Goal: Find specific page/section: Find specific page/section

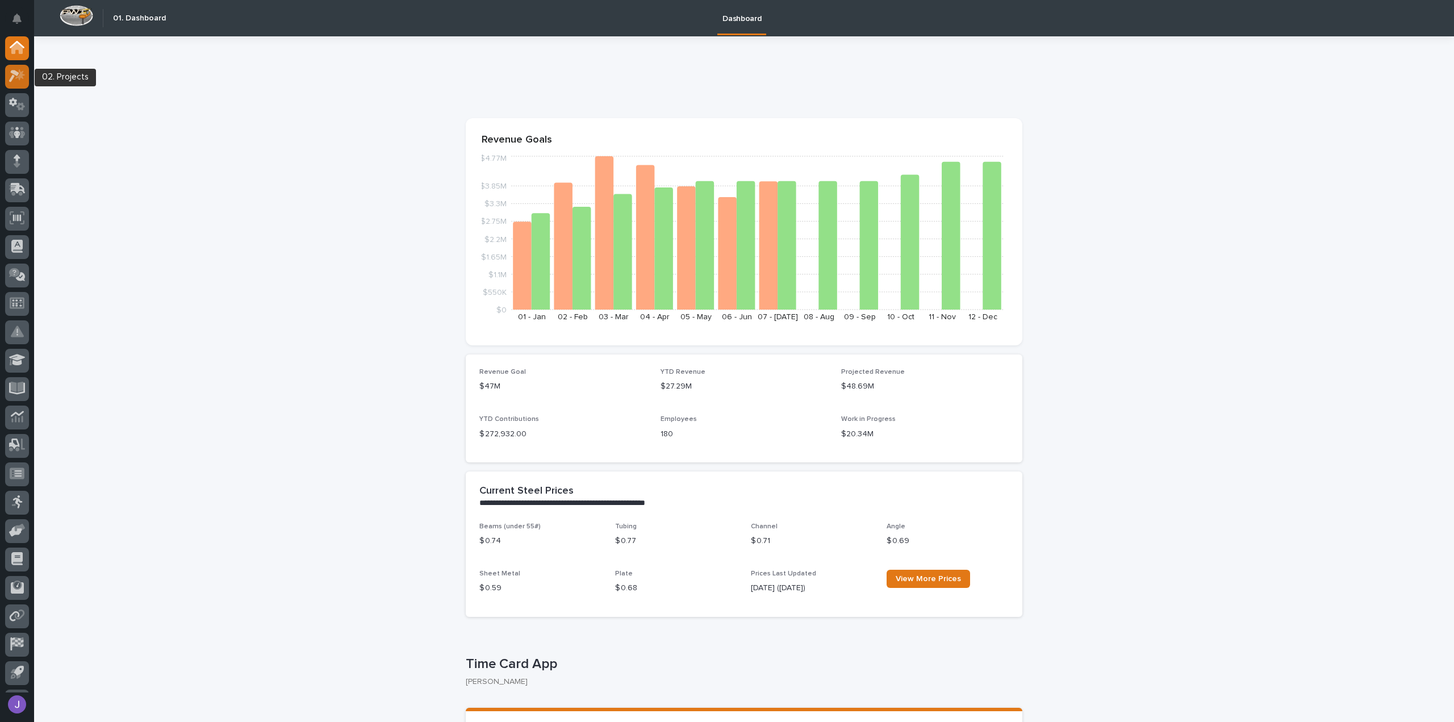
click at [8, 73] on div at bounding box center [17, 77] width 24 height 24
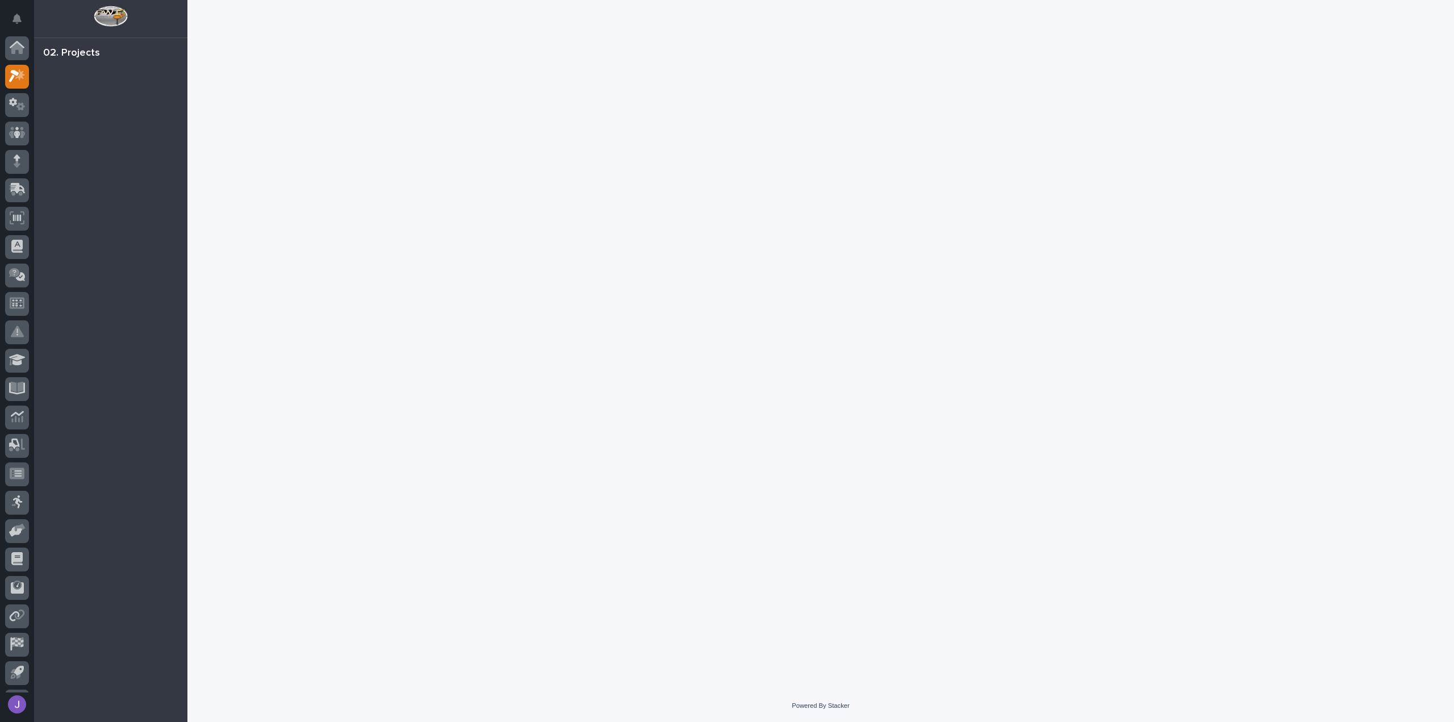
scroll to position [25, 0]
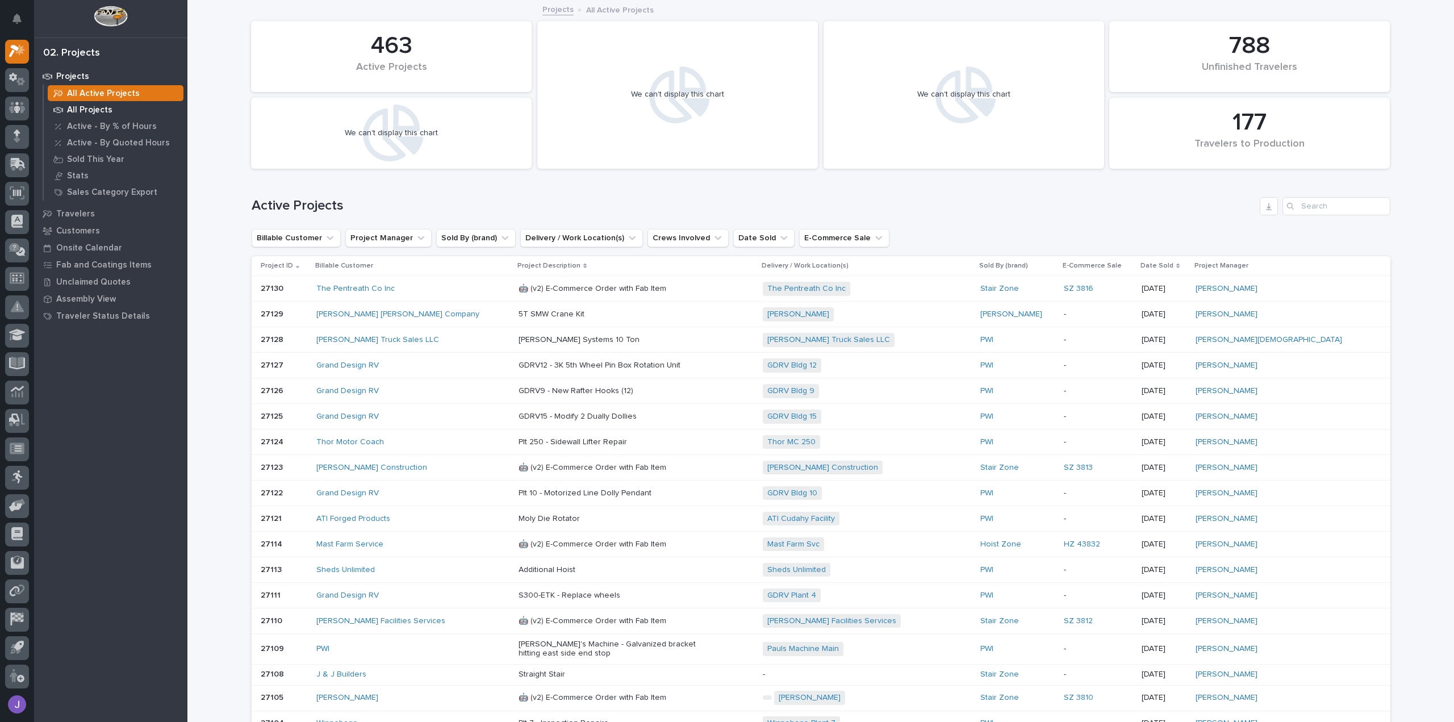
click at [75, 111] on p "All Projects" at bounding box center [89, 110] width 45 height 10
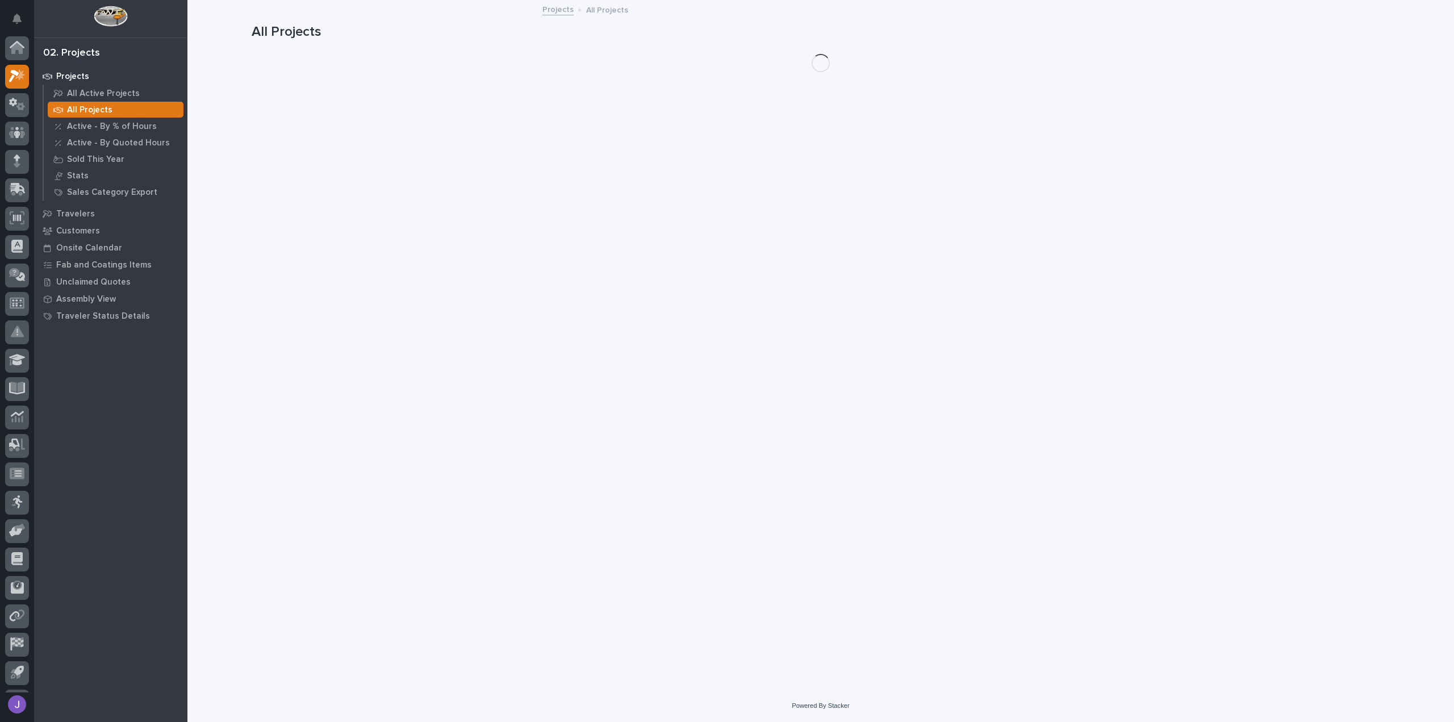
scroll to position [25, 0]
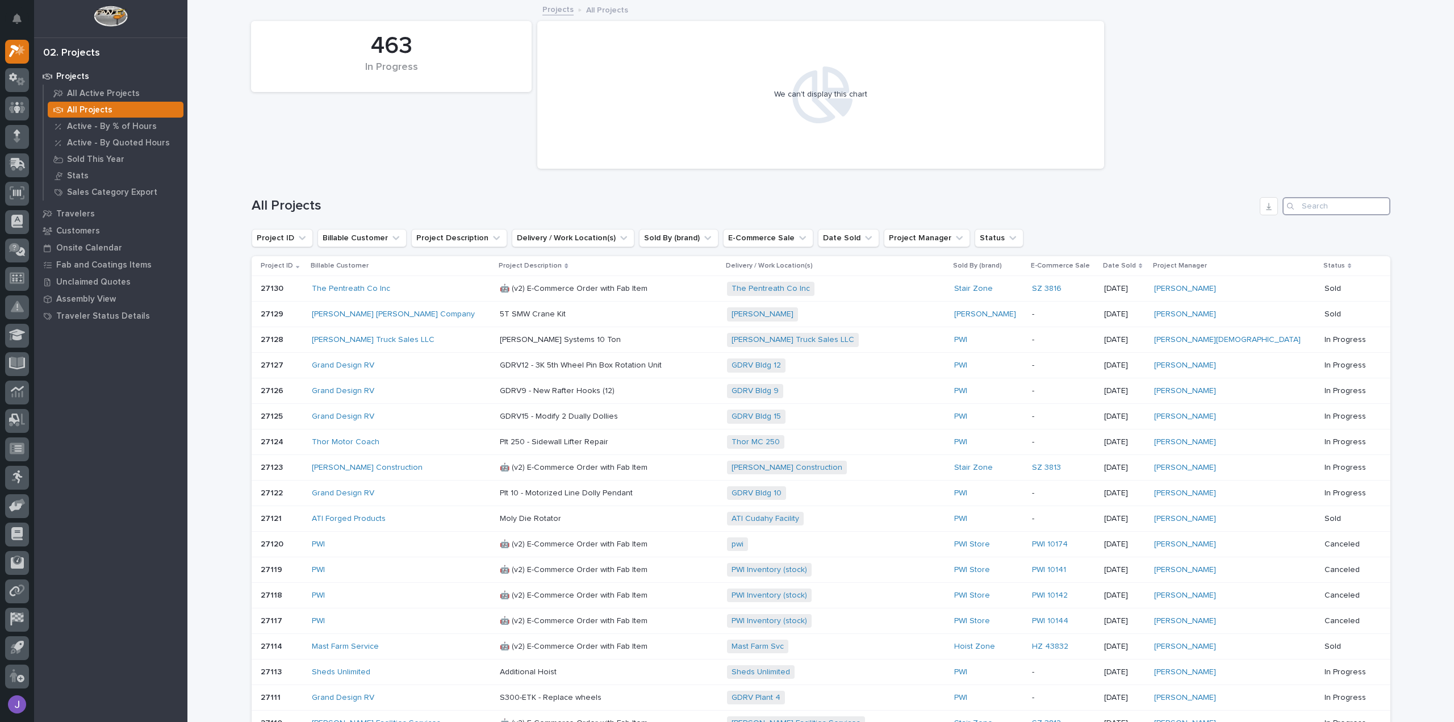
click at [1323, 210] on input "Search" at bounding box center [1336, 206] width 108 height 18
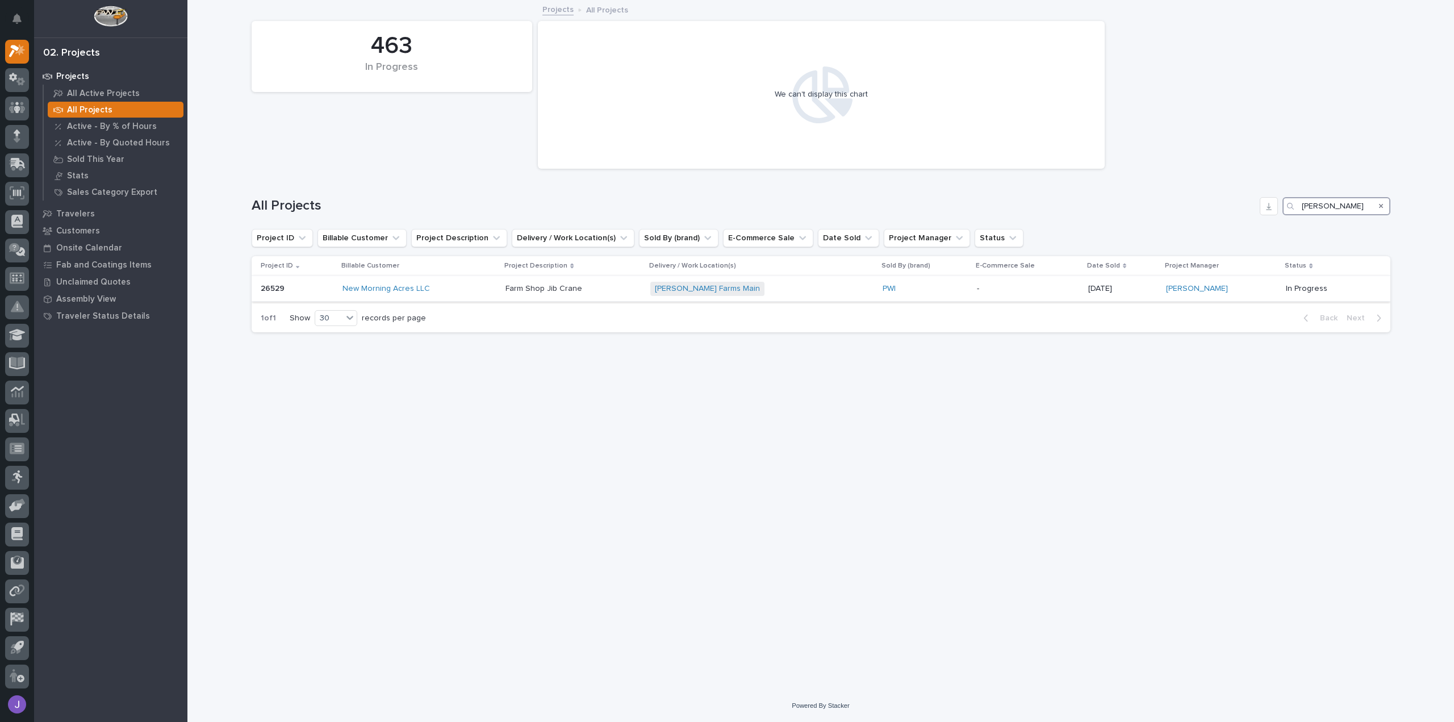
type input "[PERSON_NAME]"
click at [465, 290] on div "New Morning Acres LLC" at bounding box center [419, 289] width 154 height 10
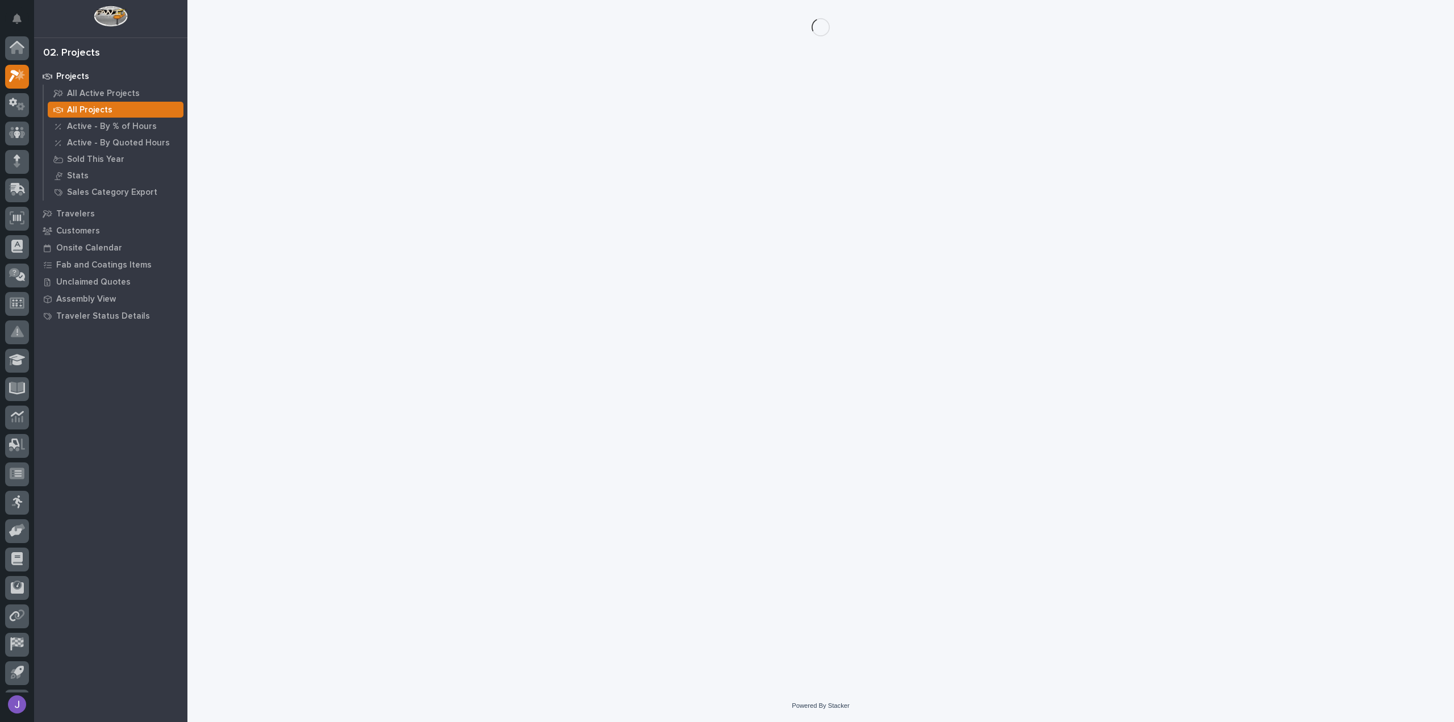
scroll to position [25, 0]
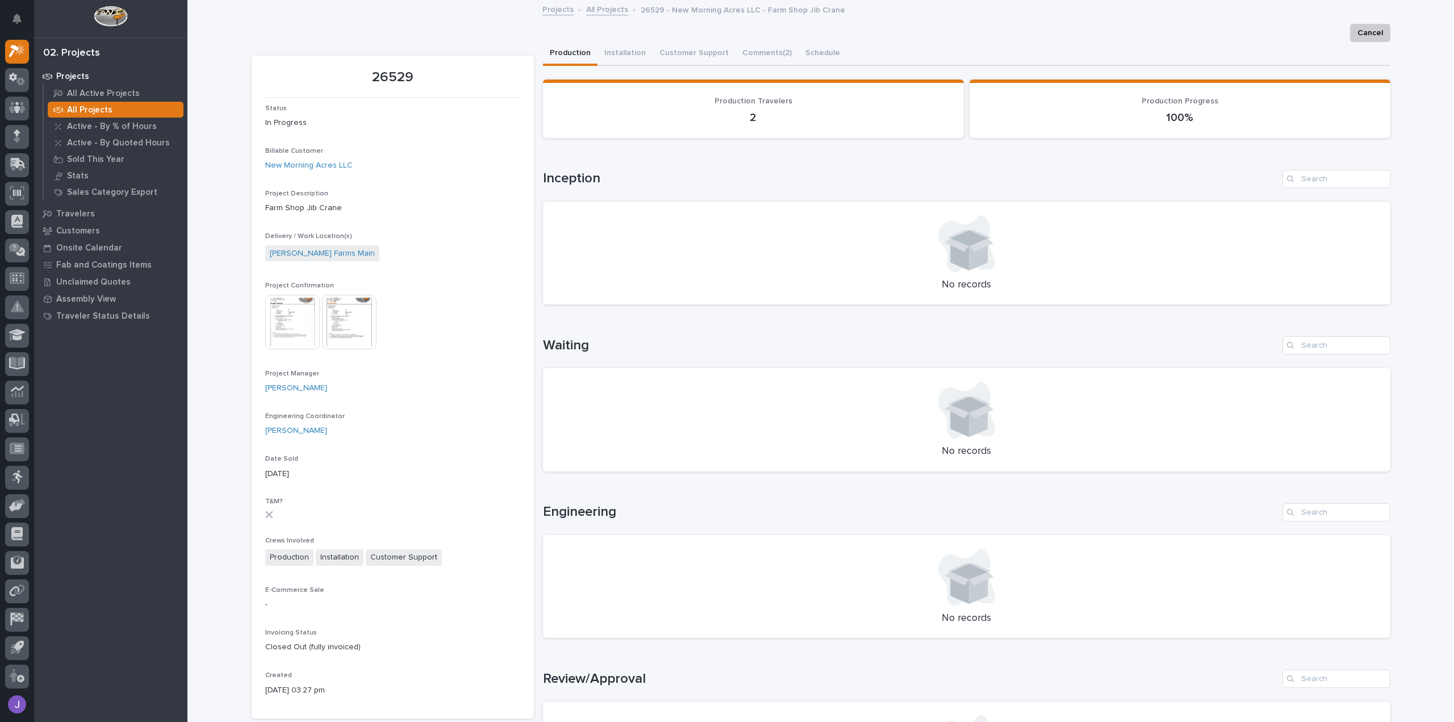
click at [297, 320] on img at bounding box center [292, 322] width 55 height 55
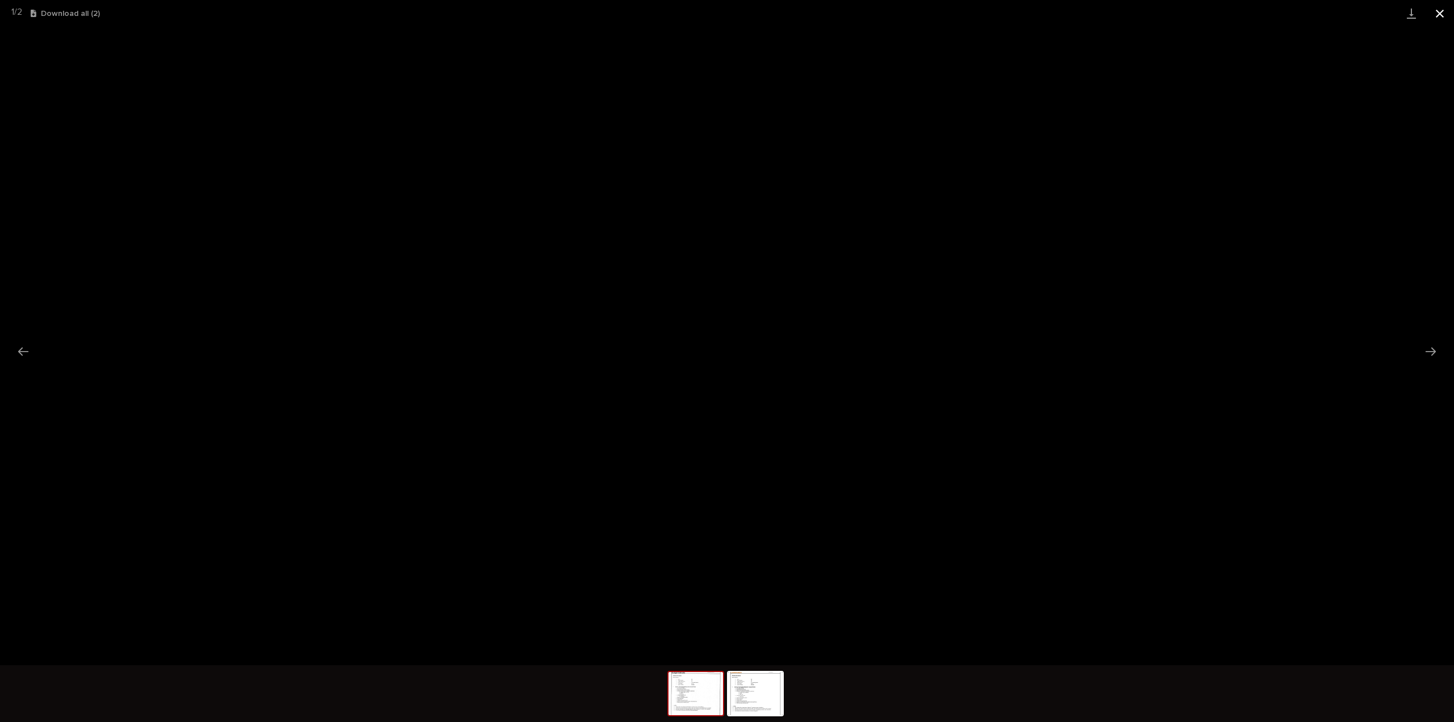
click at [1437, 15] on button "Close gallery" at bounding box center [1439, 13] width 28 height 27
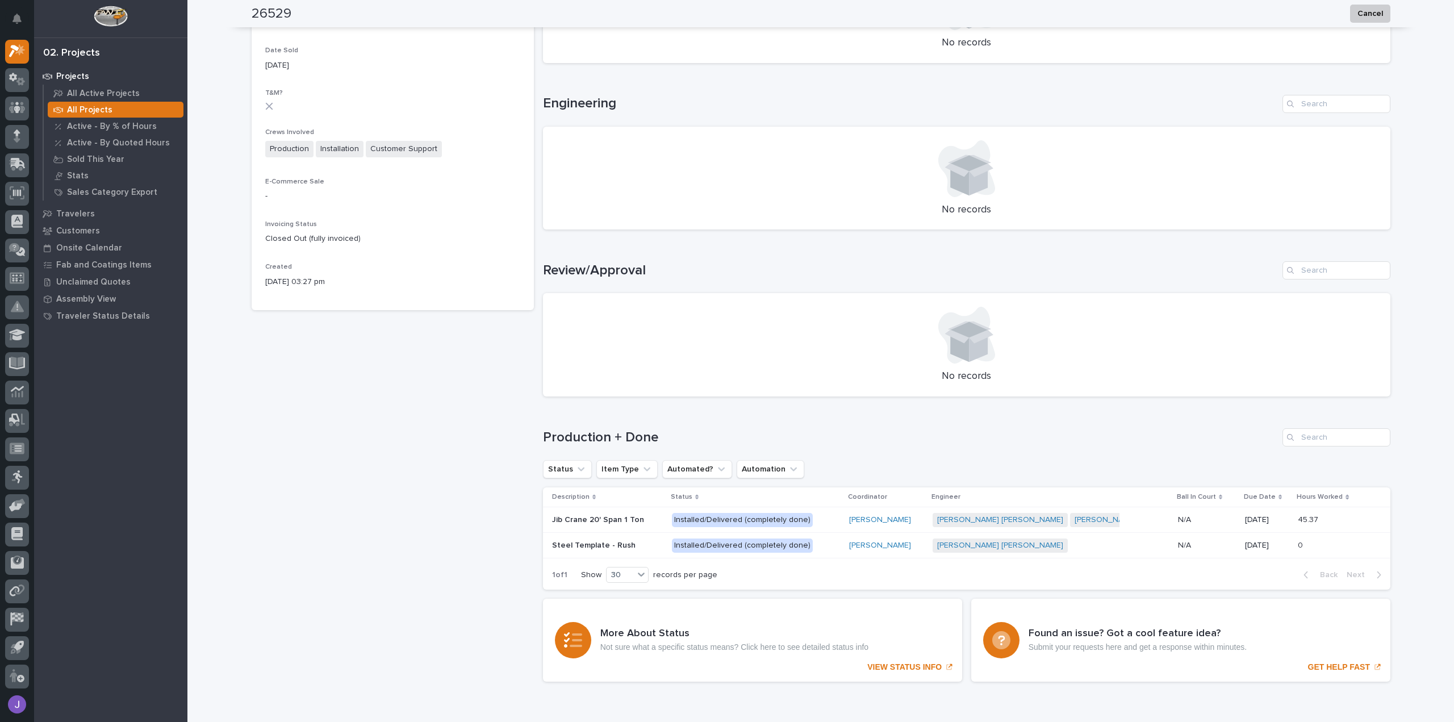
scroll to position [465, 0]
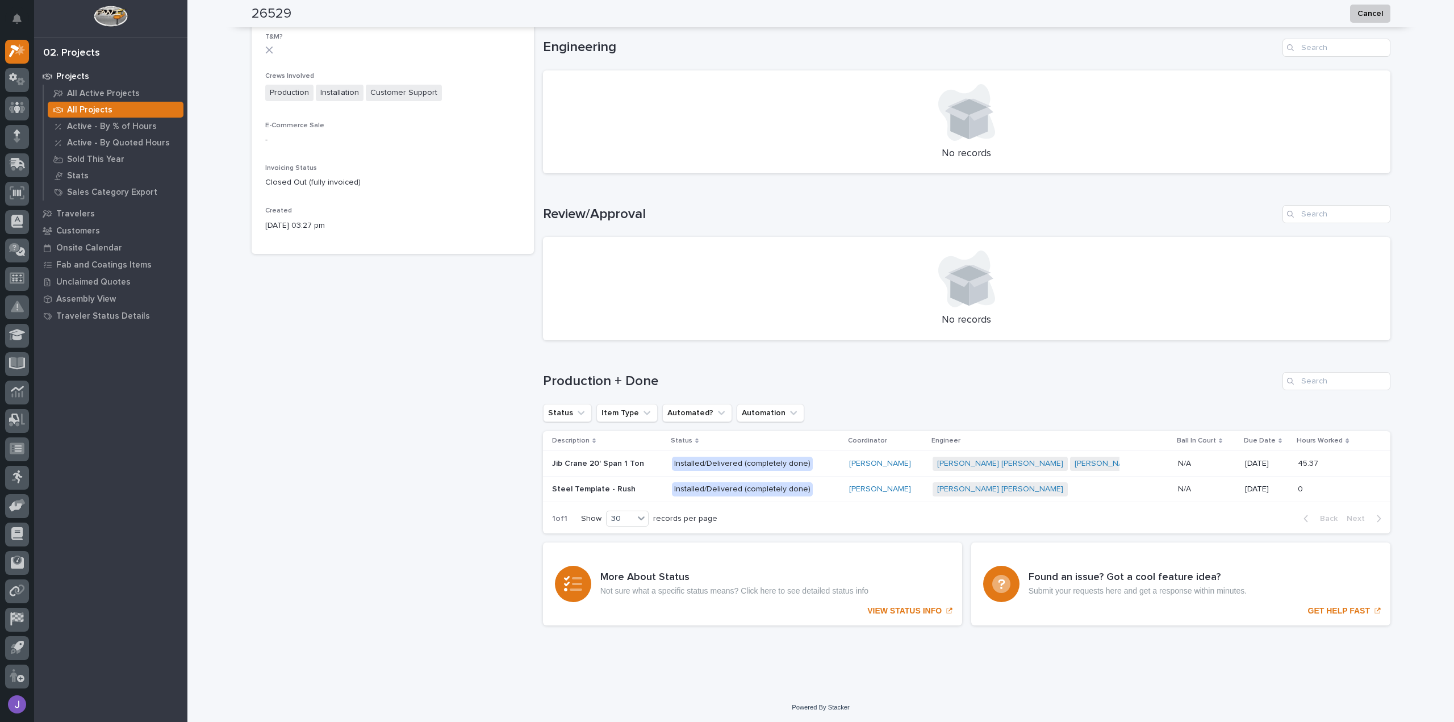
click at [639, 467] on p at bounding box center [607, 464] width 111 height 10
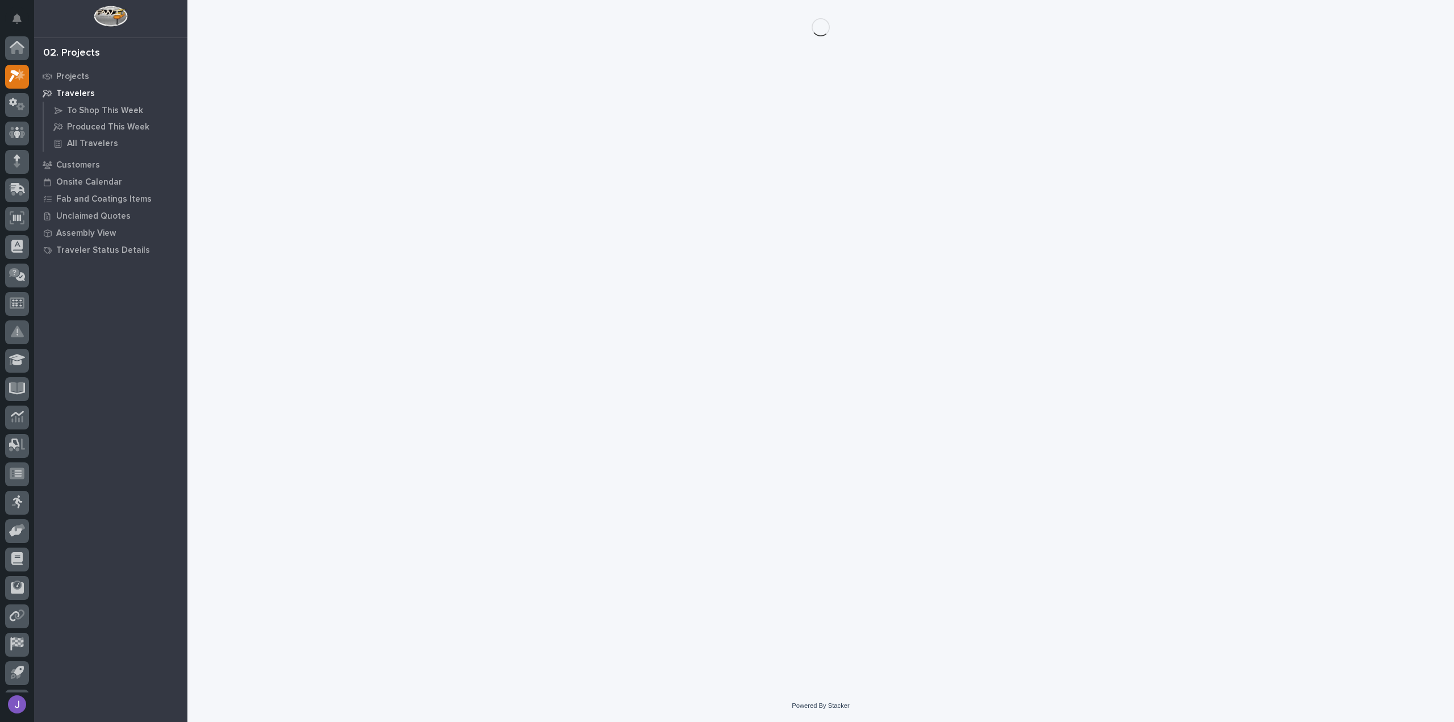
scroll to position [25, 0]
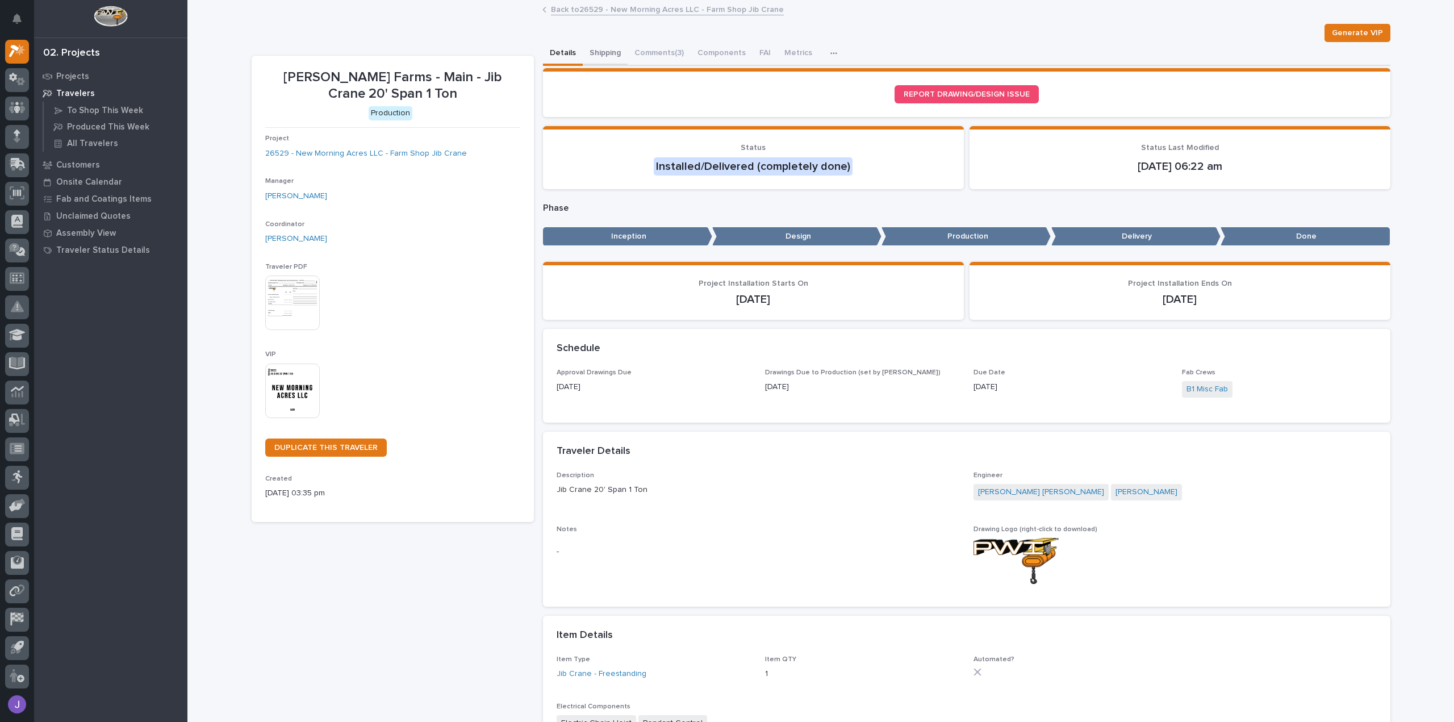
click at [608, 56] on button "Shipping" at bounding box center [605, 54] width 45 height 24
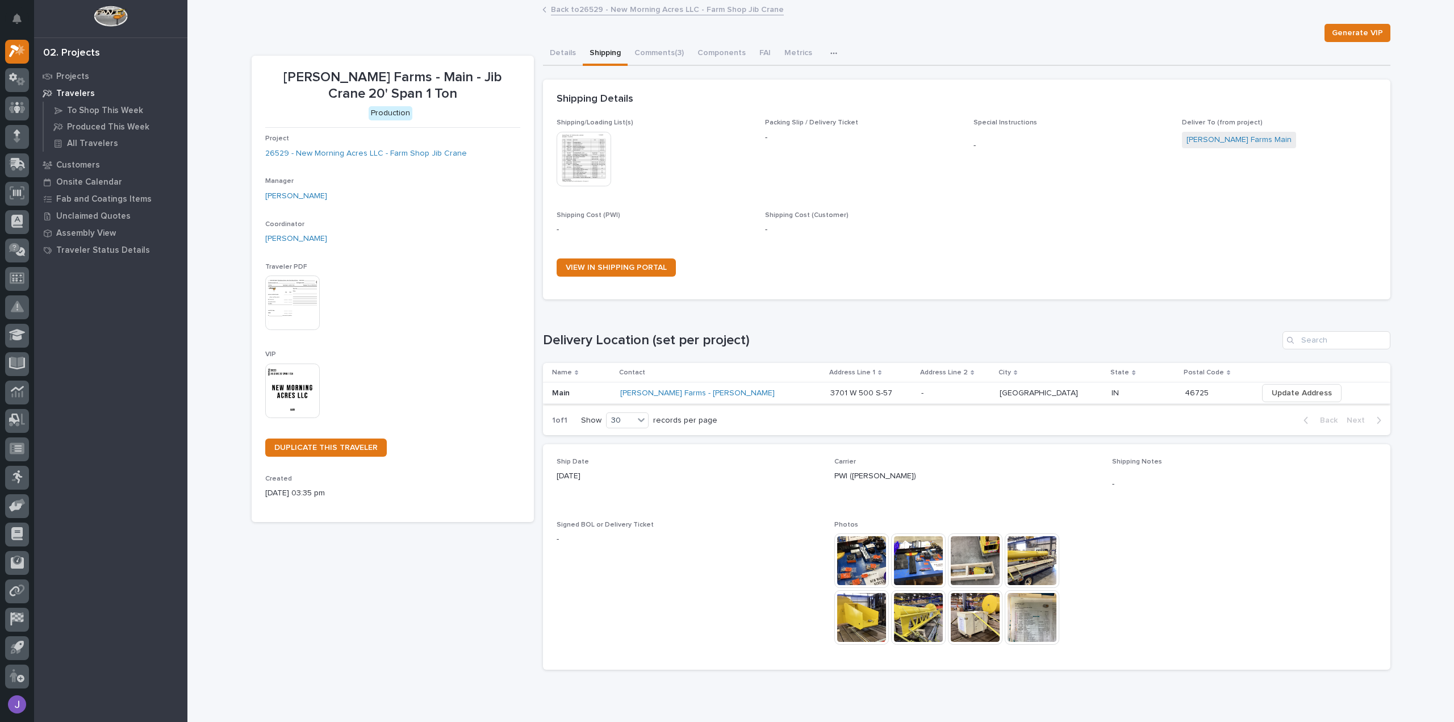
scroll to position [45, 0]
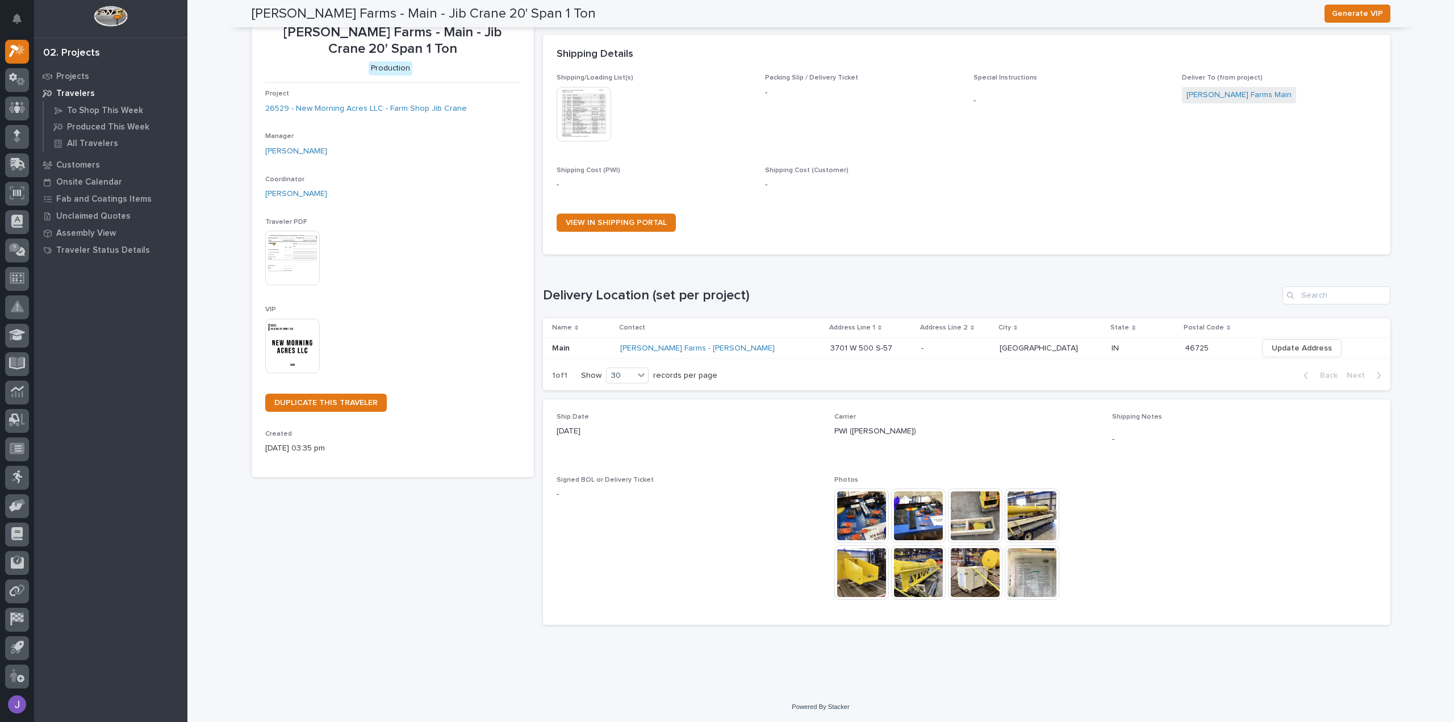
click at [801, 345] on div "[PERSON_NAME] Farms - [PERSON_NAME]" at bounding box center [719, 349] width 199 height 10
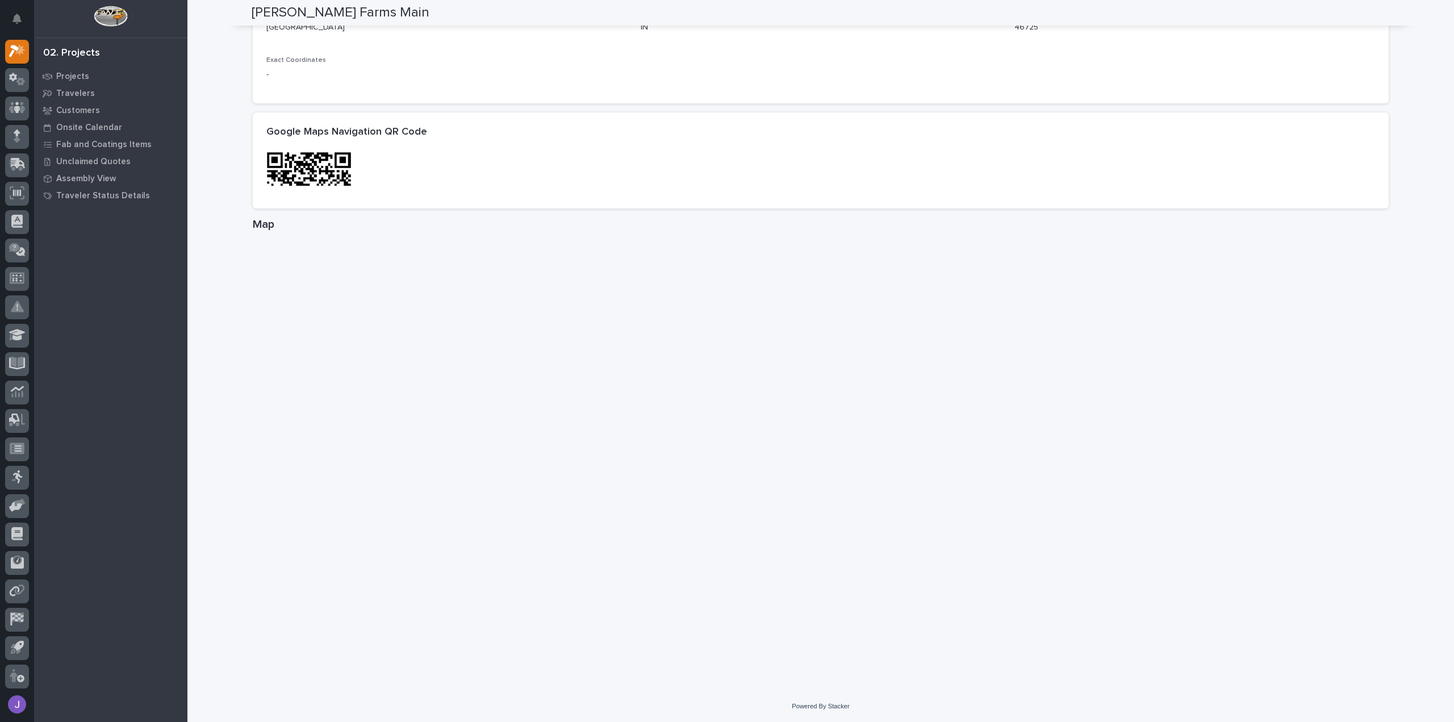
scroll to position [512, 0]
